Goal: Task Accomplishment & Management: Complete application form

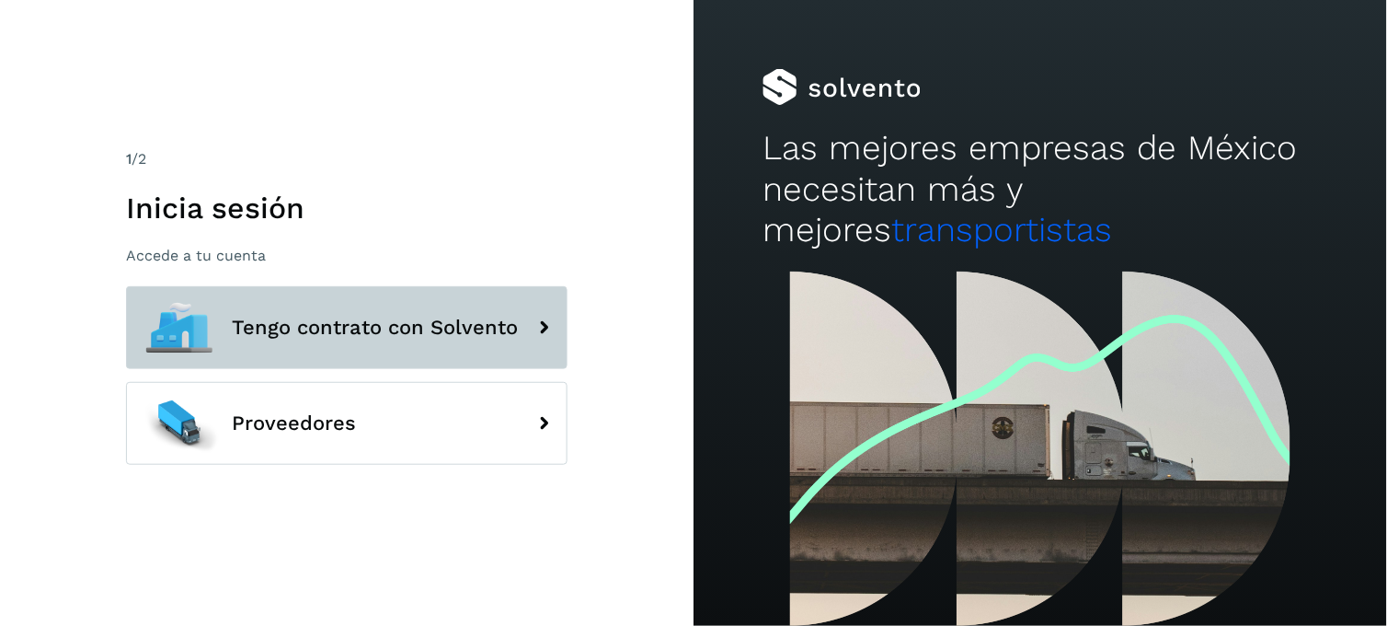
click at [498, 300] on button "Tengo contrato con Solvento" at bounding box center [347, 327] width 442 height 83
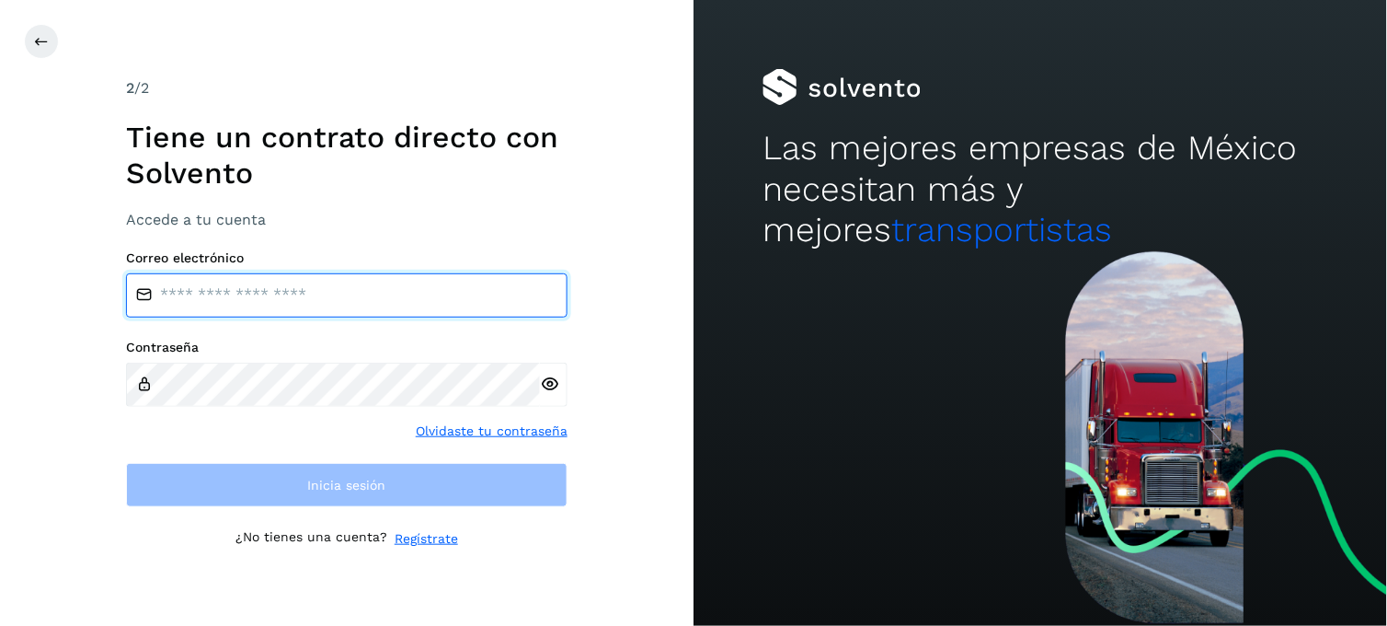
type input "**********"
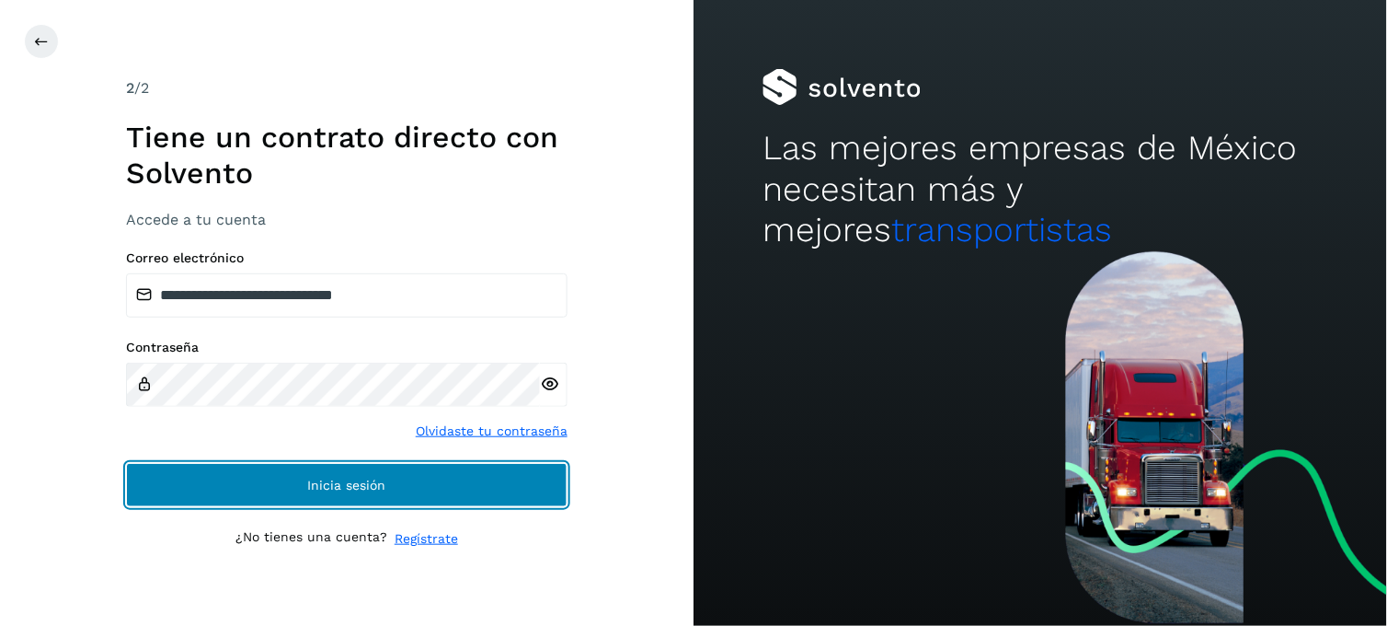
click at [392, 497] on button "Inicia sesión" at bounding box center [347, 485] width 442 height 44
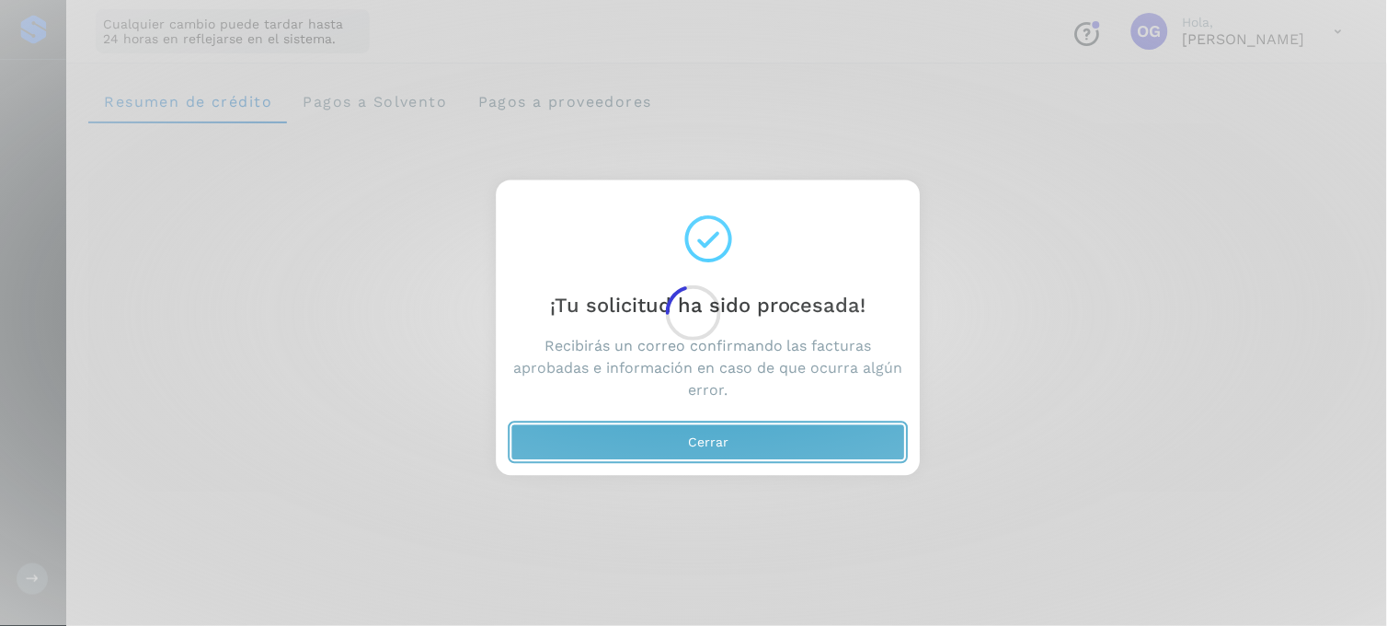
click at [660, 440] on button "Cerrar" at bounding box center [708, 442] width 395 height 37
